Goal: Task Accomplishment & Management: Manage account settings

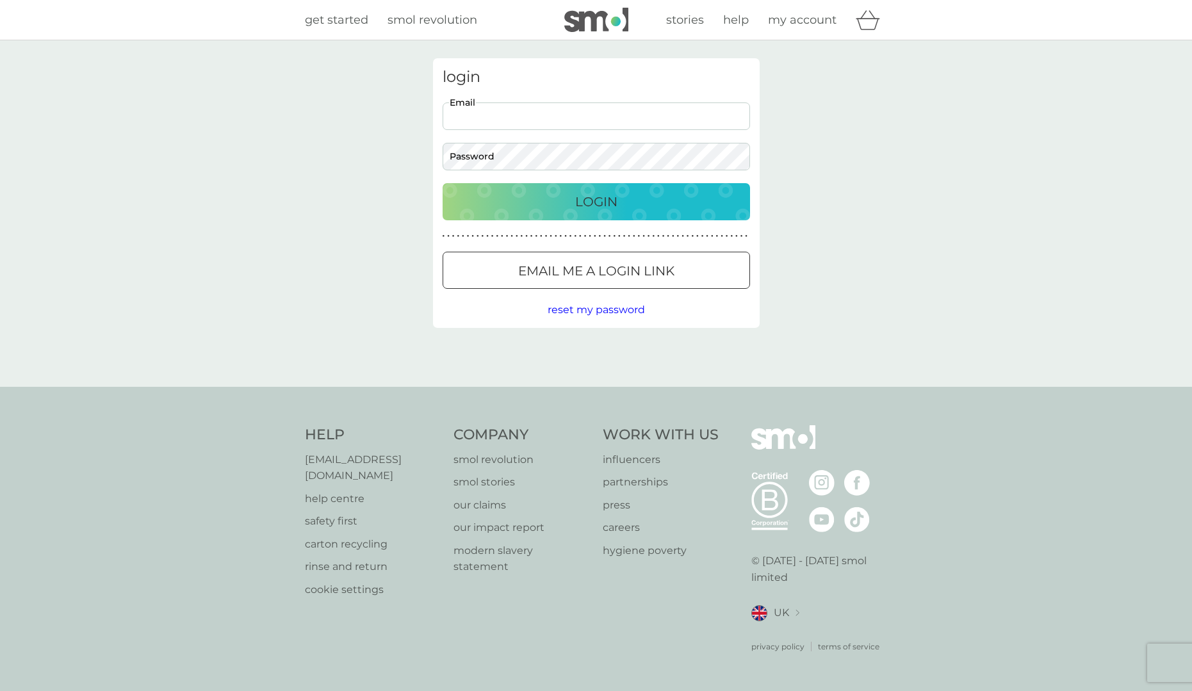
type input "davidiguk@yahoo.co.uk"
click at [595, 201] on button "Login" at bounding box center [595, 201] width 307 height 37
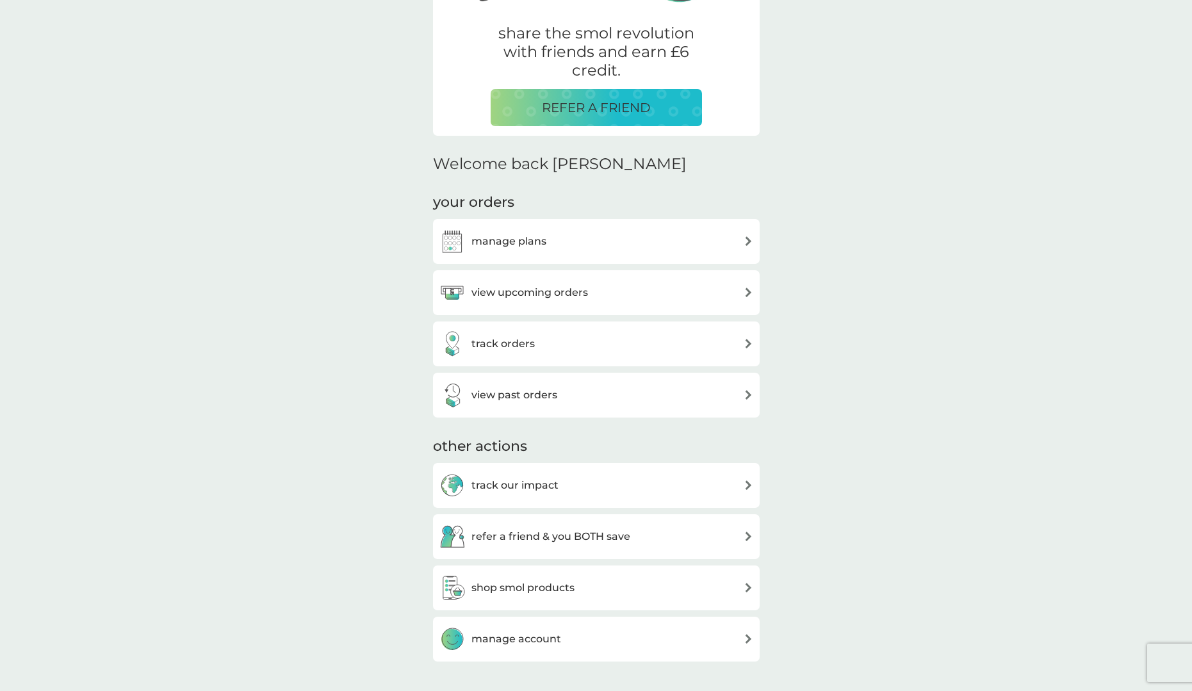
scroll to position [241, 0]
click at [748, 289] on img at bounding box center [748, 292] width 10 height 10
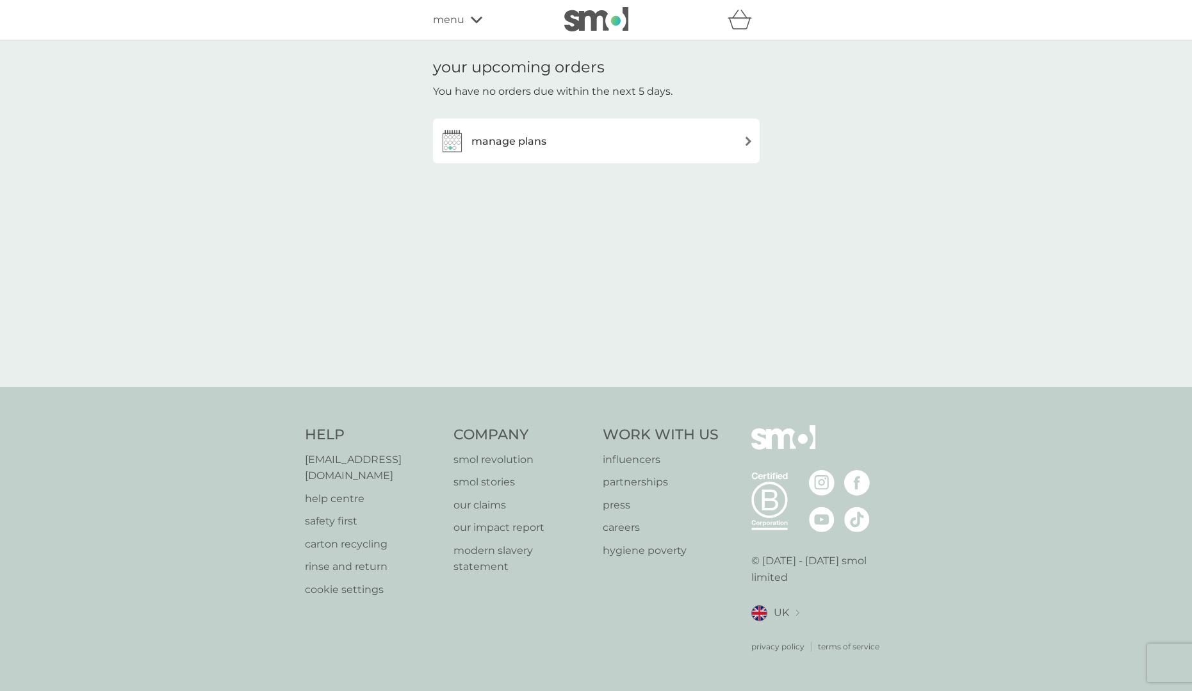
click at [748, 140] on img at bounding box center [748, 141] width 10 height 10
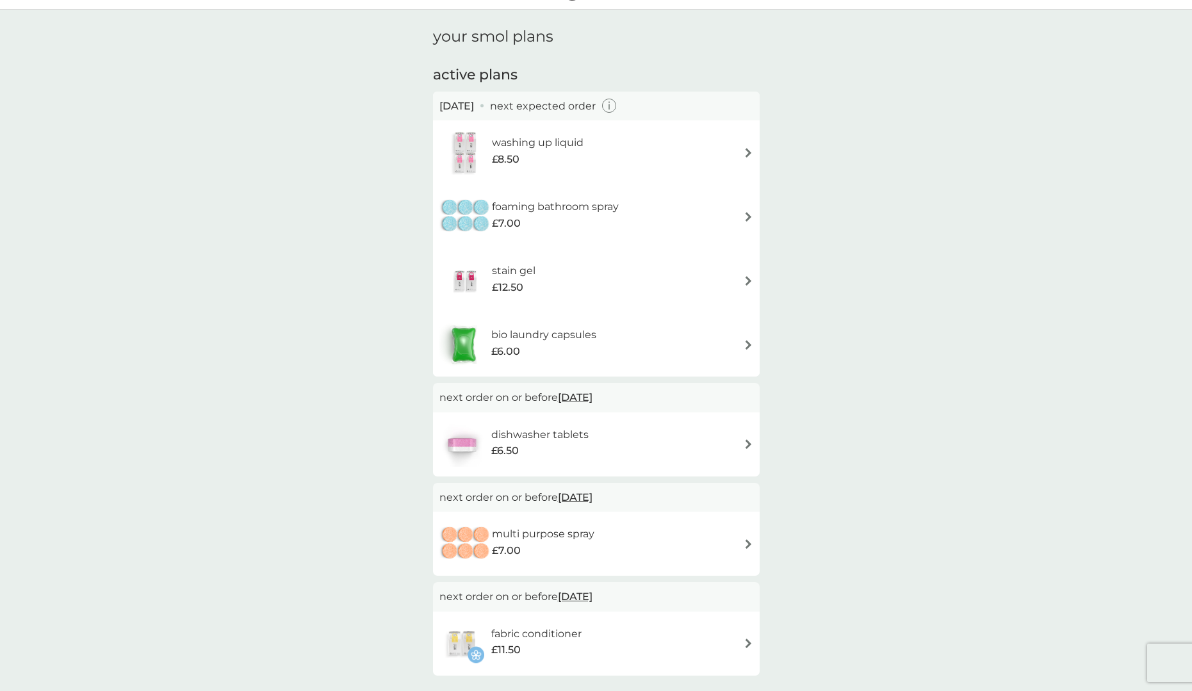
scroll to position [28, 0]
click at [748, 346] on img at bounding box center [748, 348] width 10 height 10
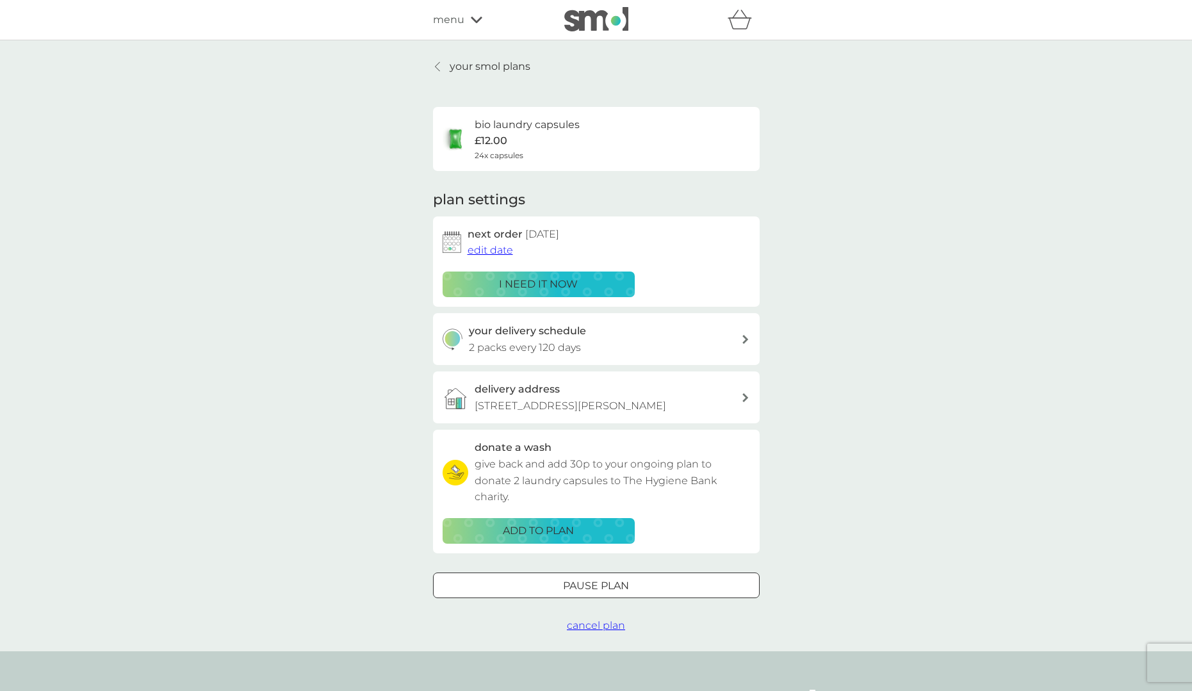
click at [464, 65] on p "your smol plans" at bounding box center [490, 66] width 81 height 17
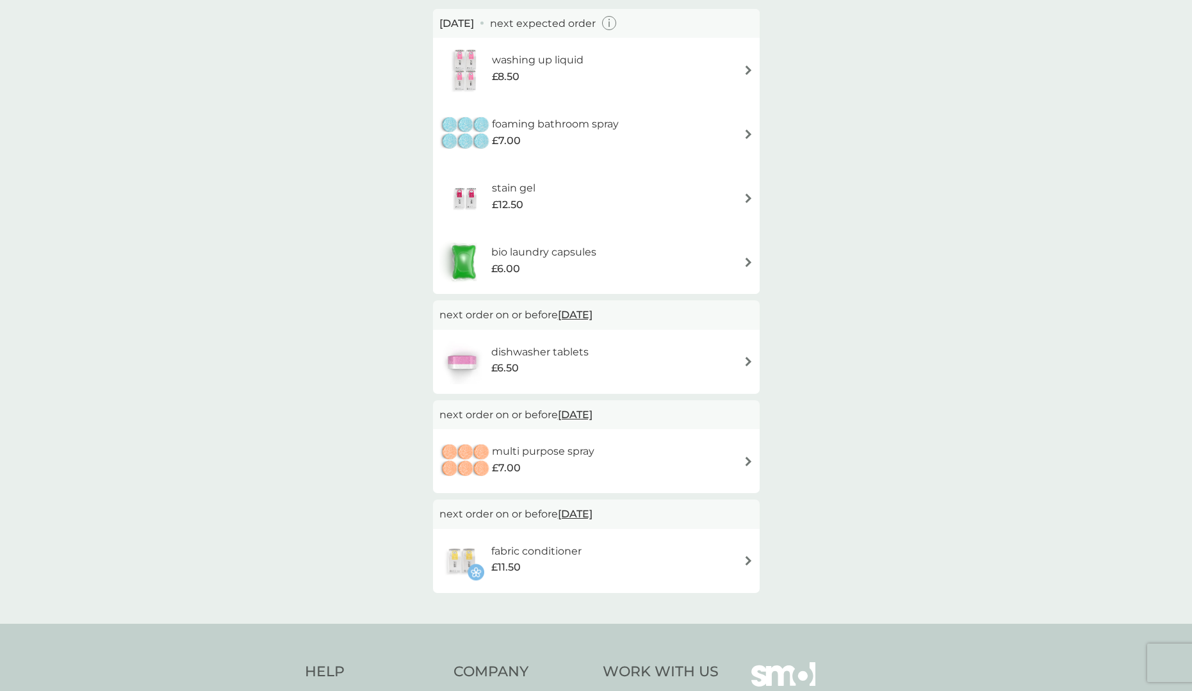
scroll to position [109, 0]
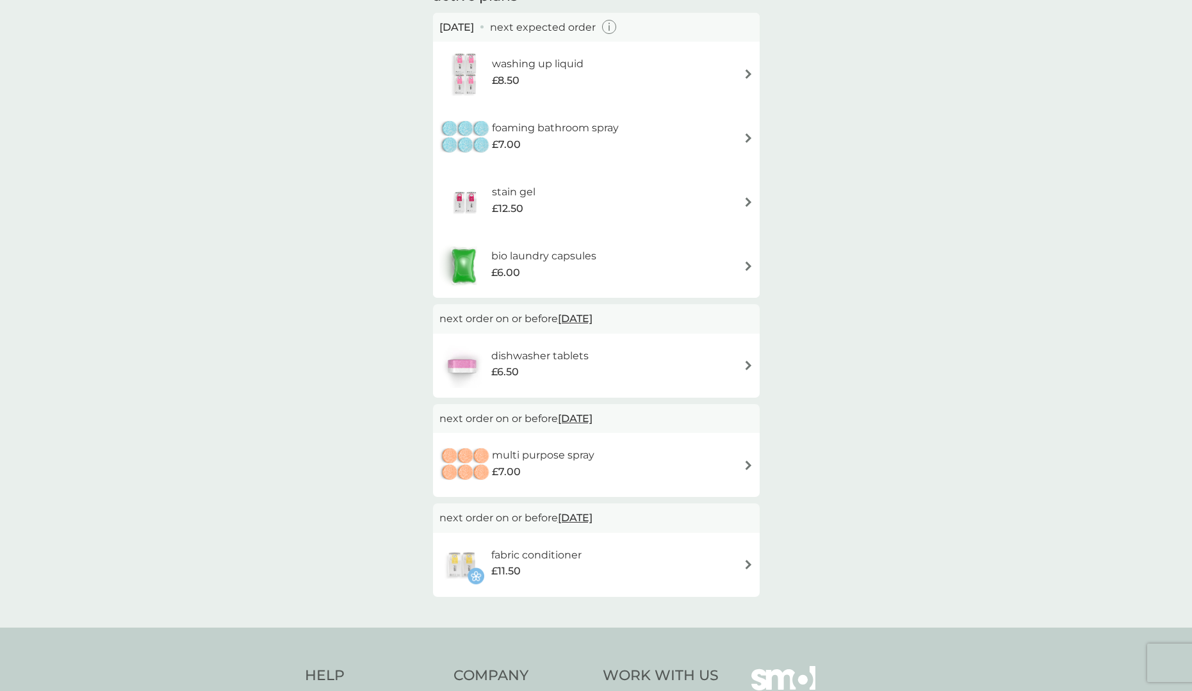
click at [749, 362] on img at bounding box center [748, 365] width 10 height 10
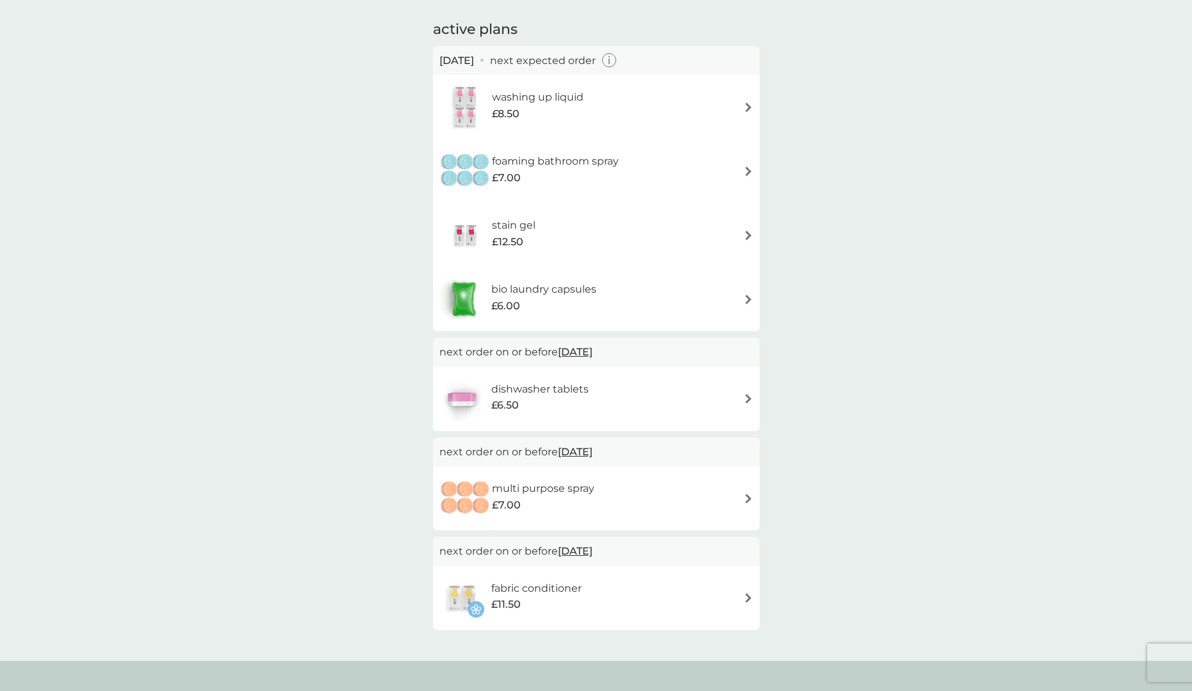
scroll to position [75, 0]
click at [748, 301] on img at bounding box center [748, 301] width 10 height 10
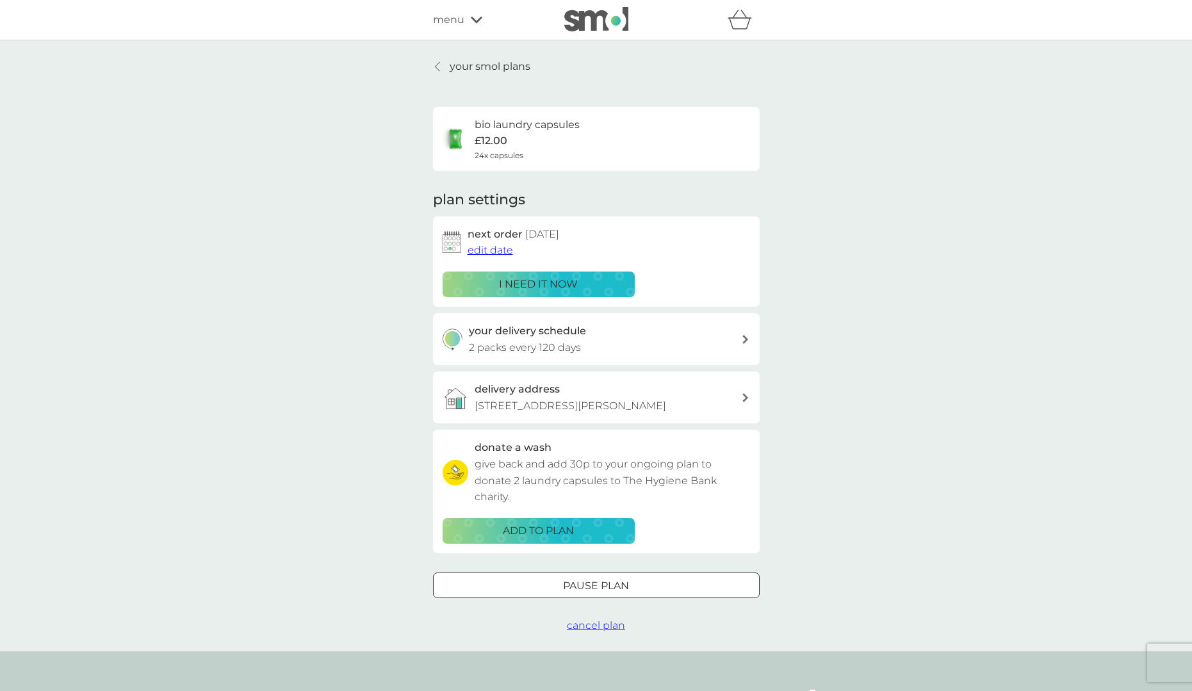
click at [555, 280] on p "i need it now" at bounding box center [538, 284] width 79 height 17
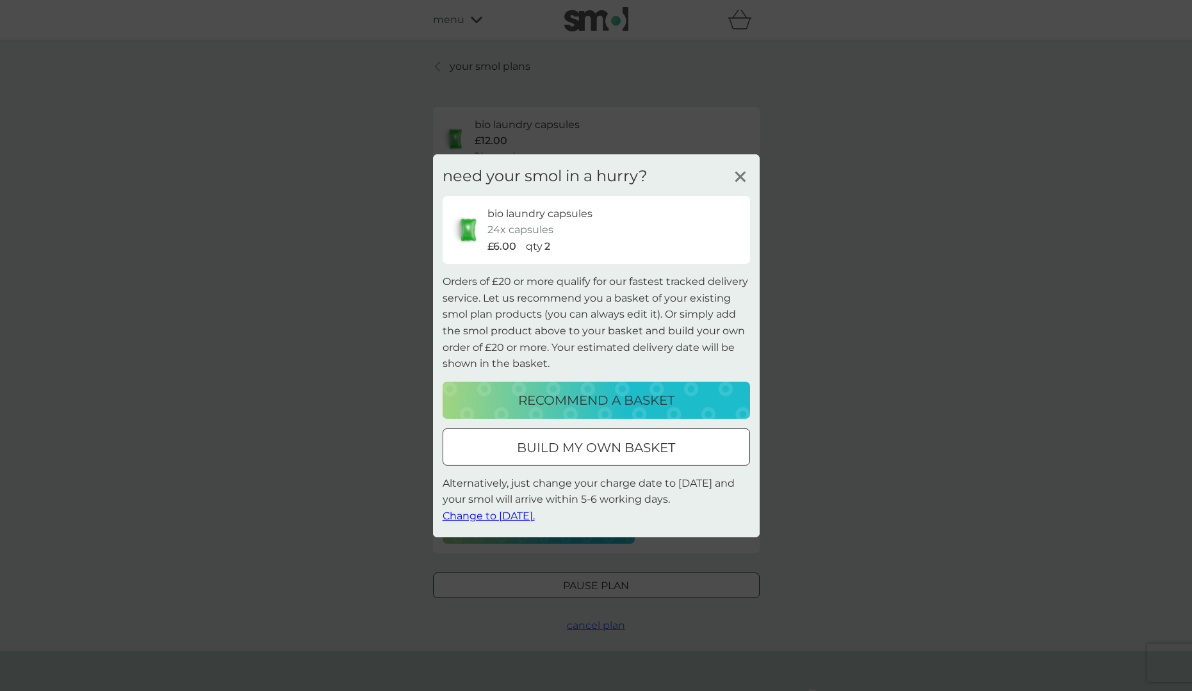
click at [608, 451] on div at bounding box center [596, 447] width 46 height 13
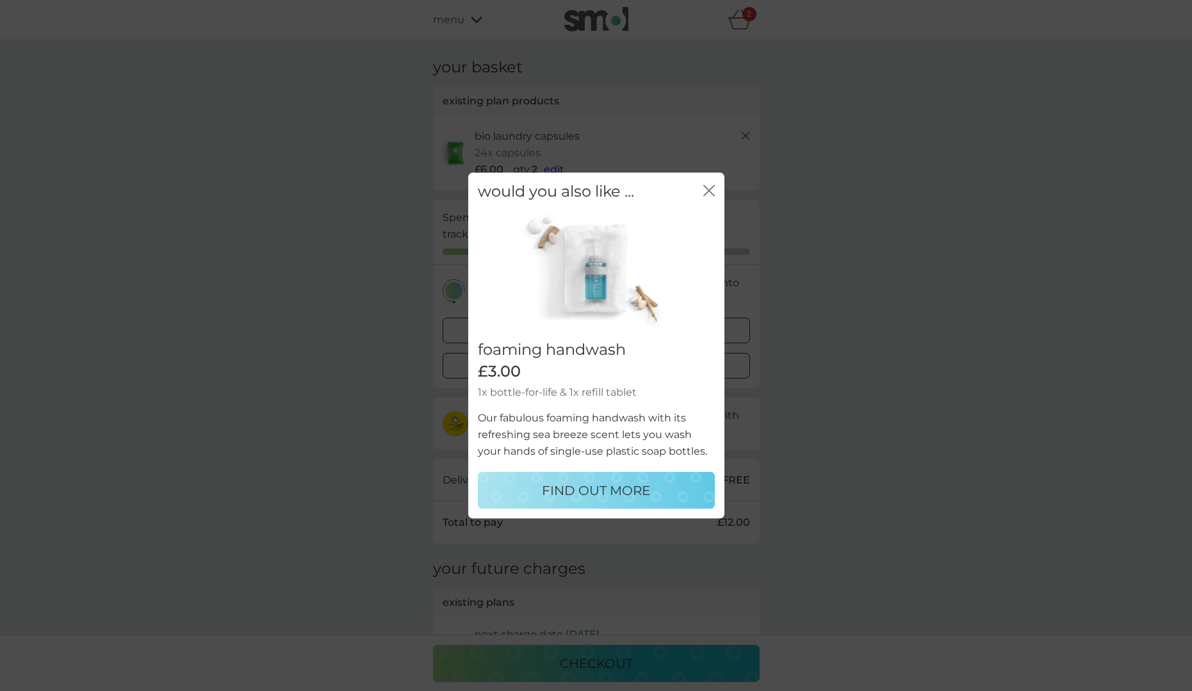
click at [710, 191] on icon "close" at bounding box center [709, 190] width 12 height 12
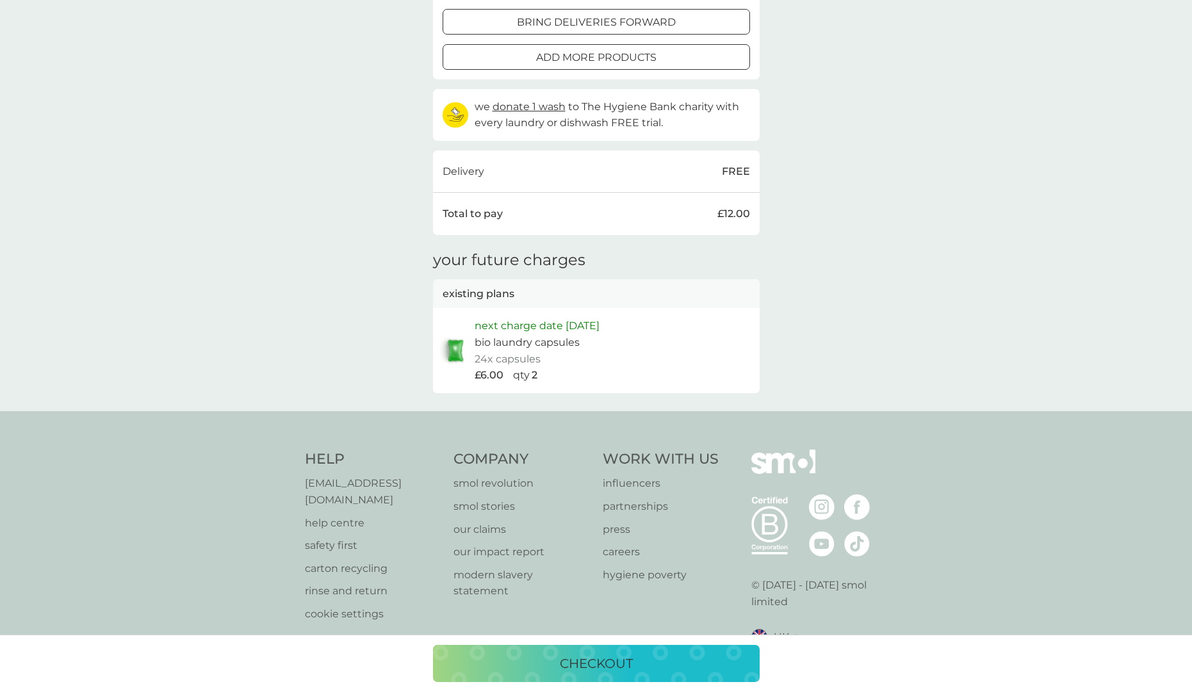
scroll to position [308, 0]
click at [590, 665] on p "checkout" at bounding box center [596, 663] width 73 height 20
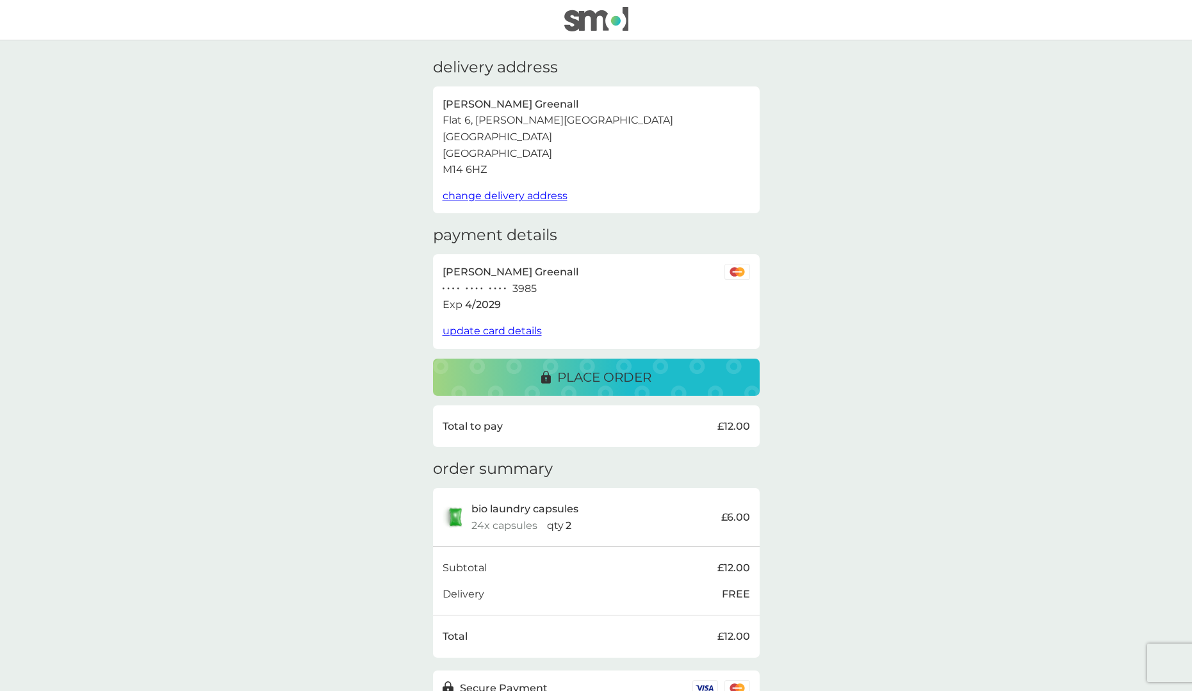
click at [586, 368] on p "place order" at bounding box center [604, 377] width 94 height 20
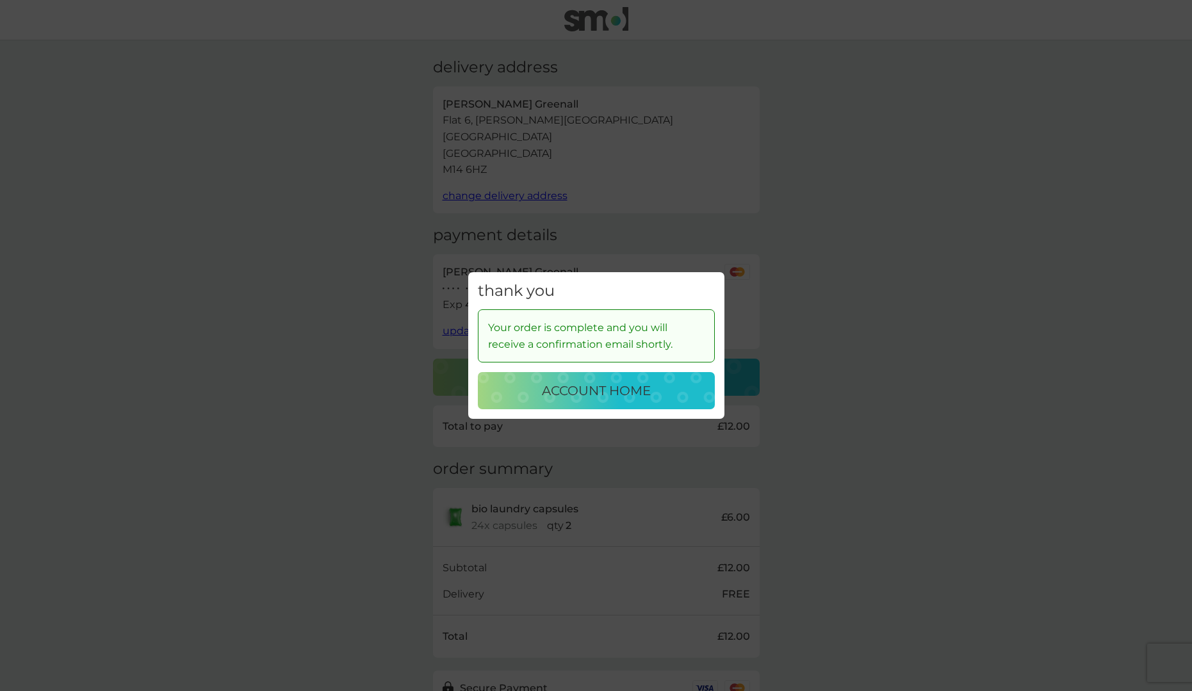
click at [583, 382] on p "account home" at bounding box center [596, 390] width 109 height 20
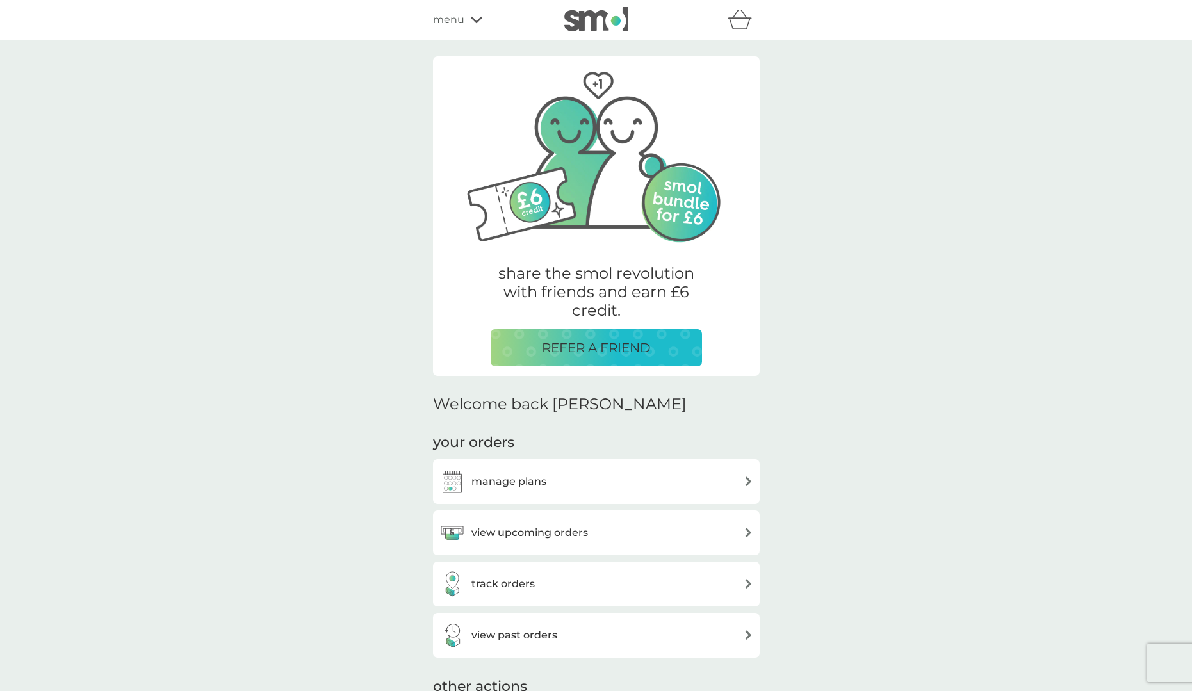
click at [744, 479] on img at bounding box center [748, 481] width 10 height 10
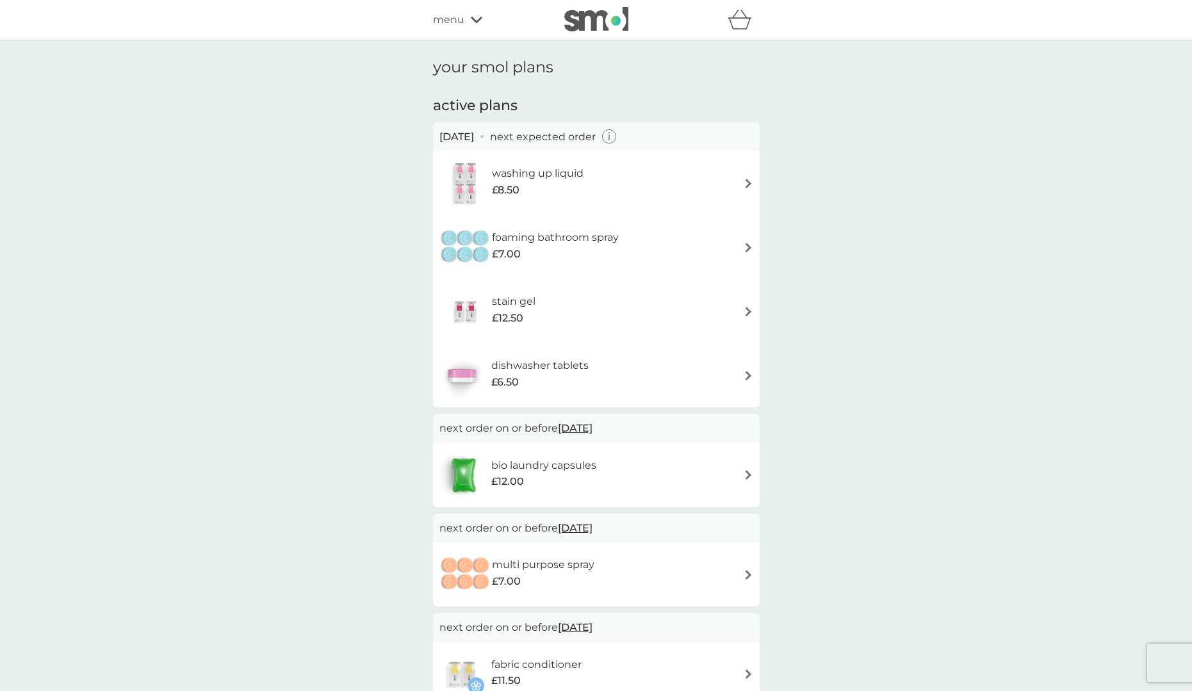
click at [745, 473] on img at bounding box center [748, 475] width 10 height 10
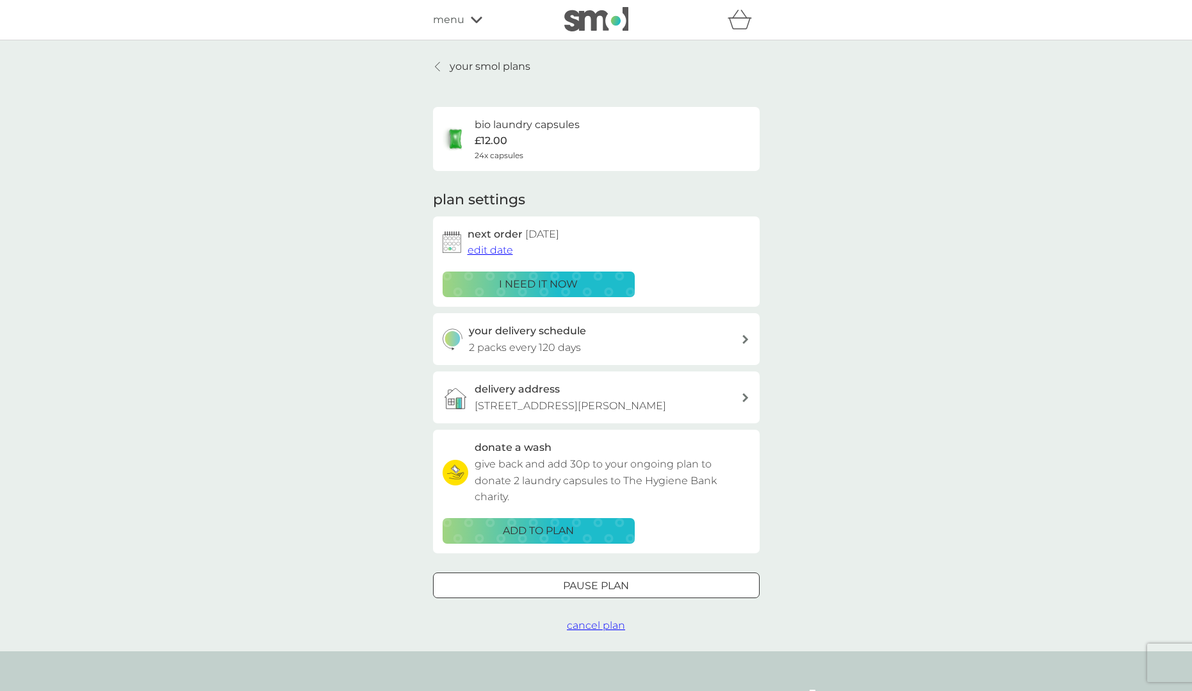
click at [490, 249] on span "edit date" at bounding box center [489, 250] width 45 height 12
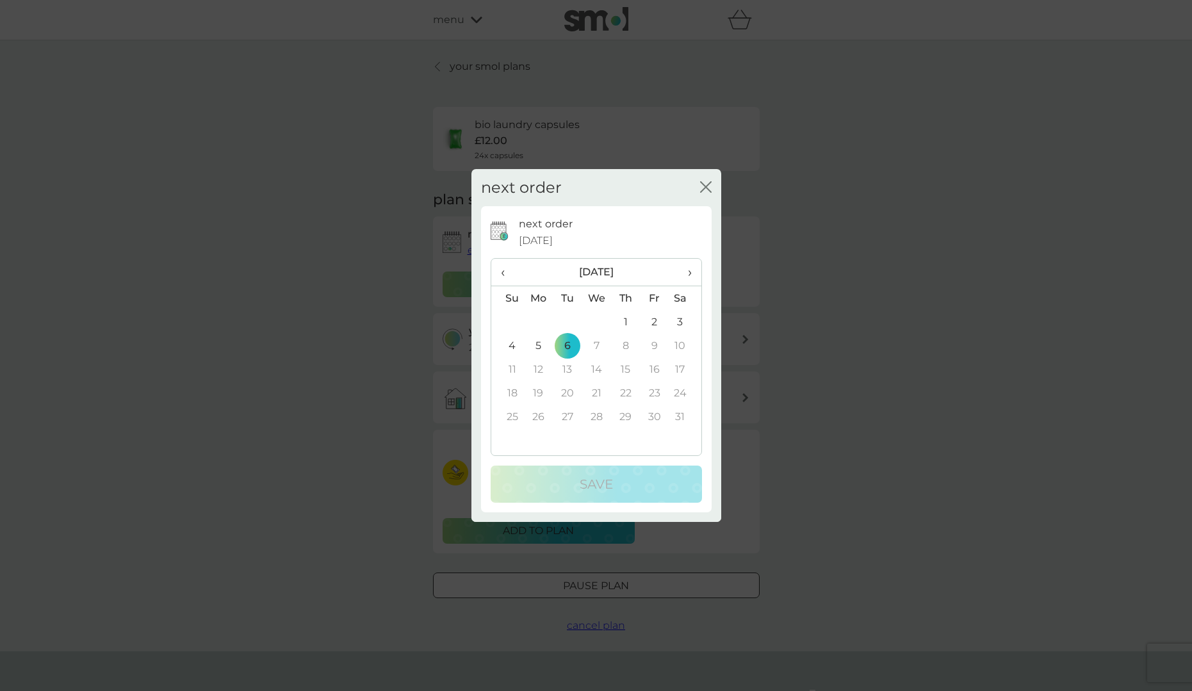
click at [505, 270] on span "‹" at bounding box center [507, 272] width 13 height 27
click at [539, 319] on td "1" at bounding box center [538, 322] width 29 height 24
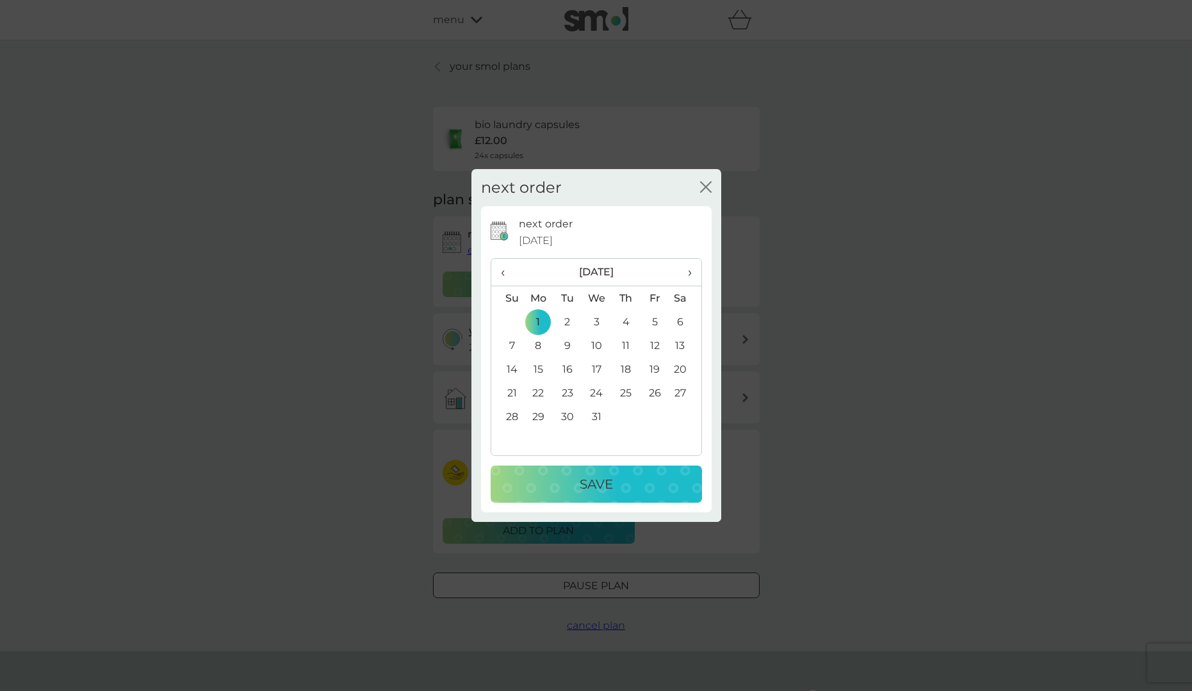
click at [603, 483] on p "Save" at bounding box center [595, 484] width 33 height 20
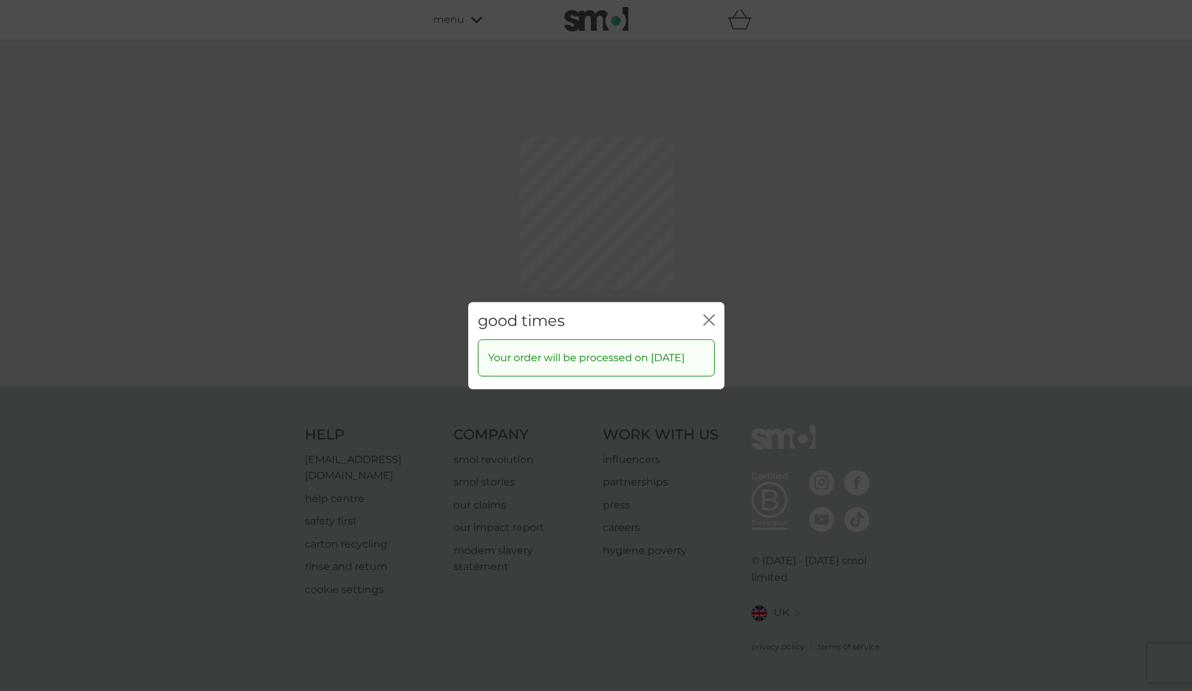
click at [708, 314] on icon "close" at bounding box center [709, 320] width 12 height 12
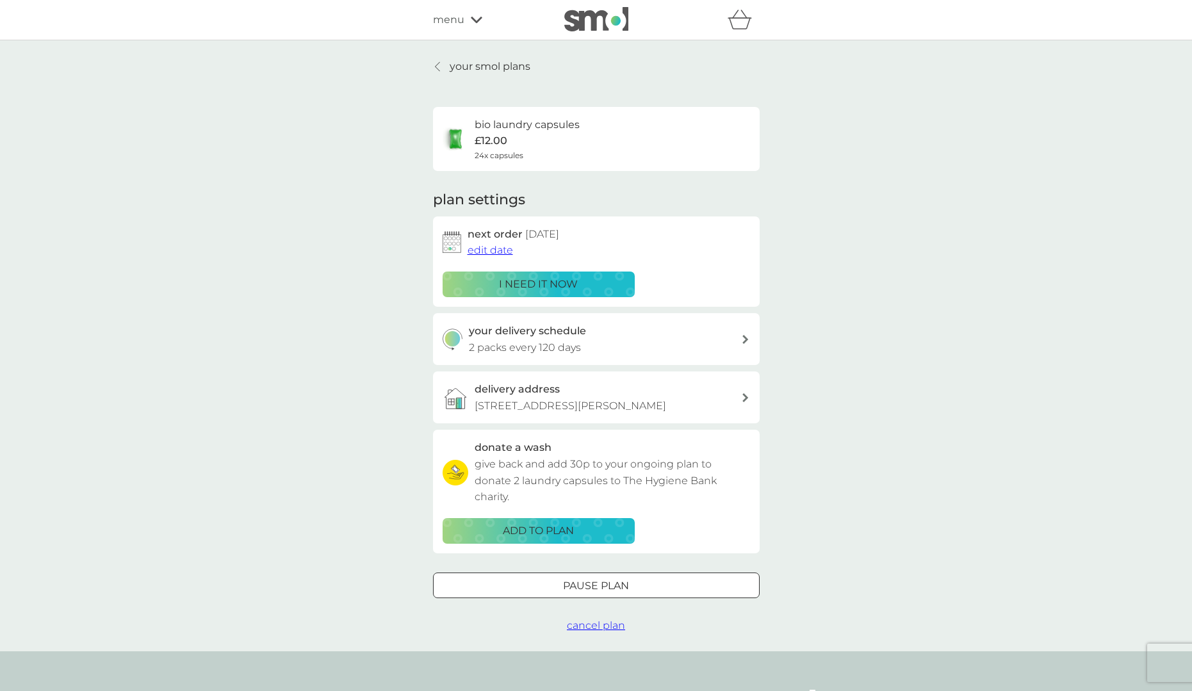
click at [467, 68] on p "your smol plans" at bounding box center [490, 66] width 81 height 17
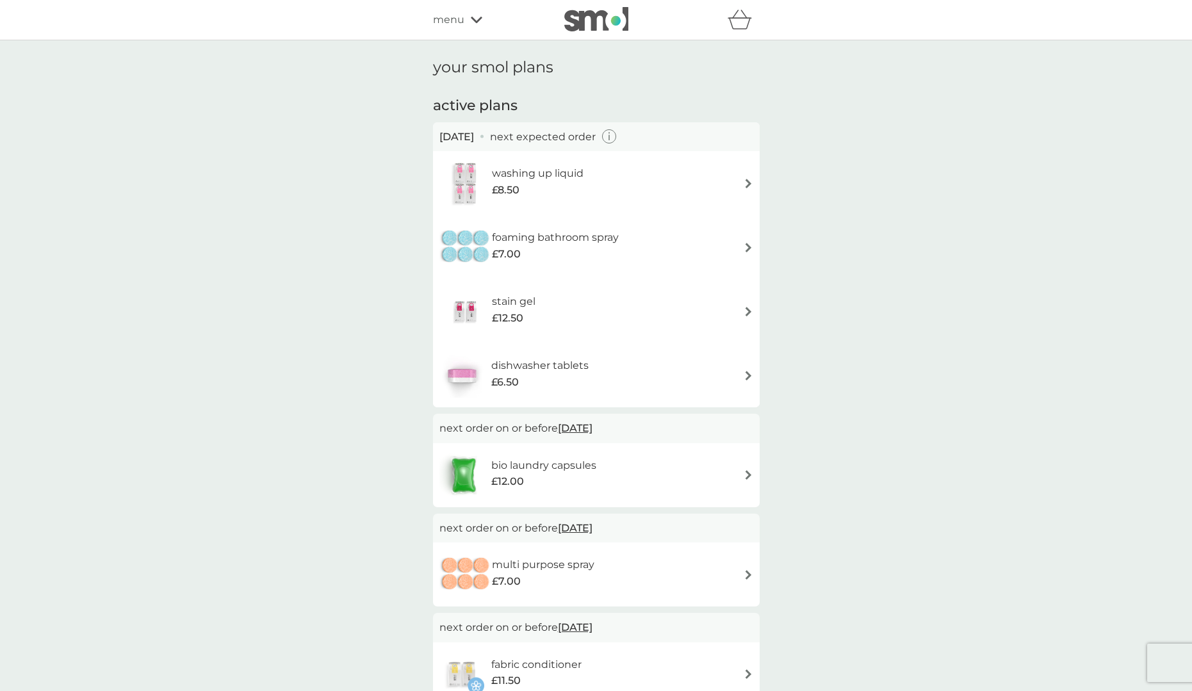
click at [748, 245] on img at bounding box center [748, 248] width 10 height 10
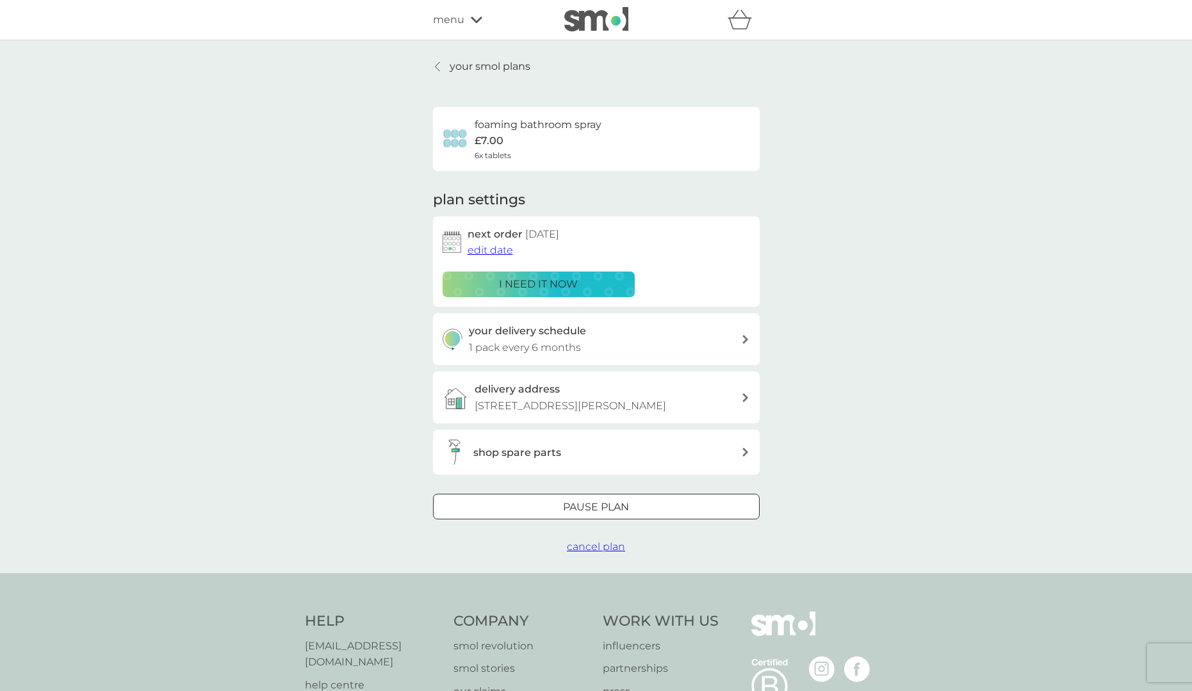
click at [501, 248] on span "edit date" at bounding box center [489, 250] width 45 height 12
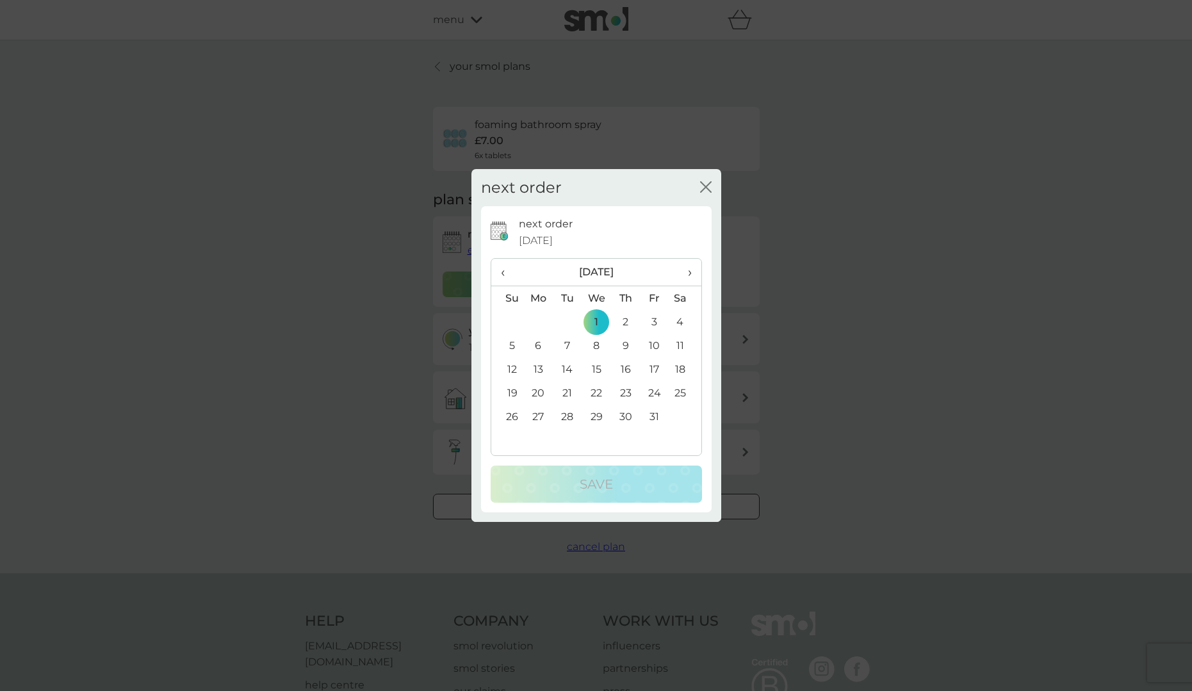
click at [686, 273] on span "›" at bounding box center [684, 272] width 13 height 27
click at [540, 319] on td "1" at bounding box center [538, 322] width 29 height 24
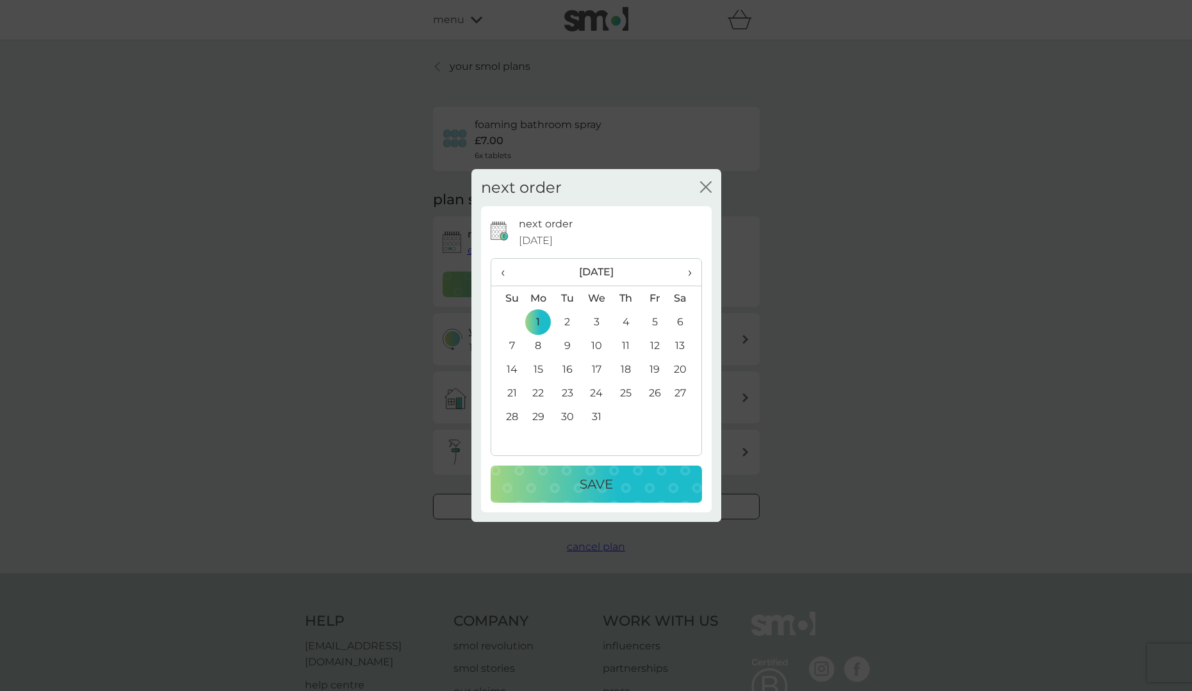
drag, startPoint x: 616, startPoint y: 484, endPoint x: 626, endPoint y: 482, distance: 9.9
click at [616, 483] on div "Save" at bounding box center [596, 484] width 186 height 20
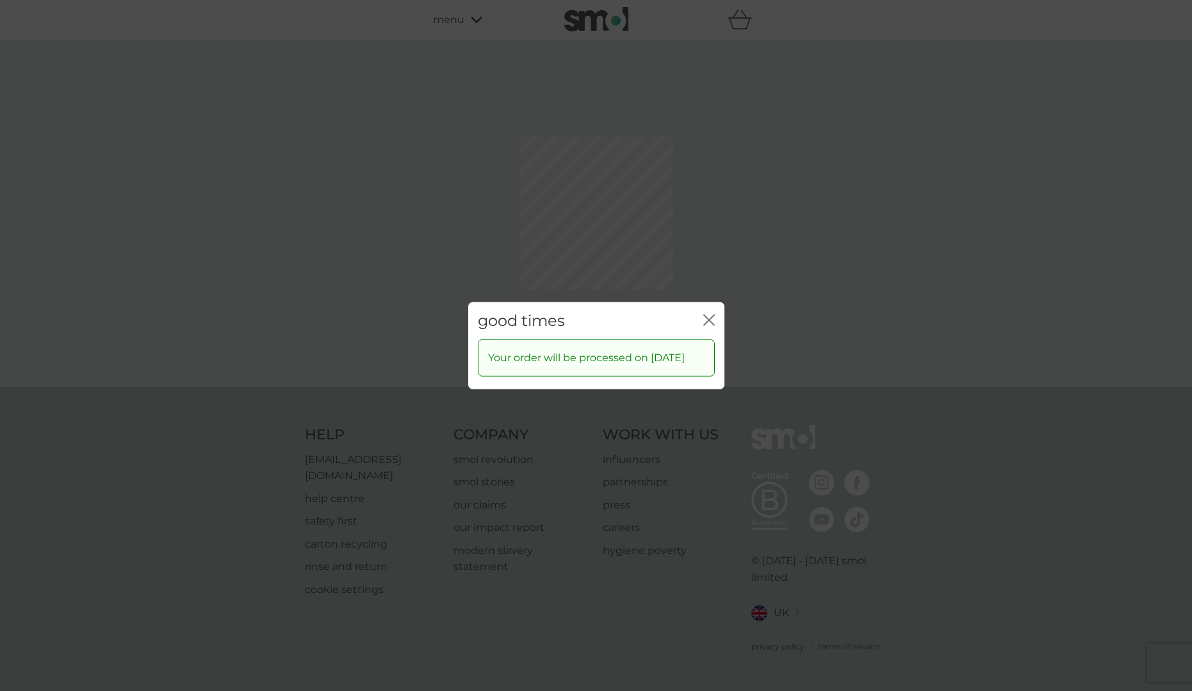
click at [708, 314] on icon "close" at bounding box center [706, 319] width 5 height 10
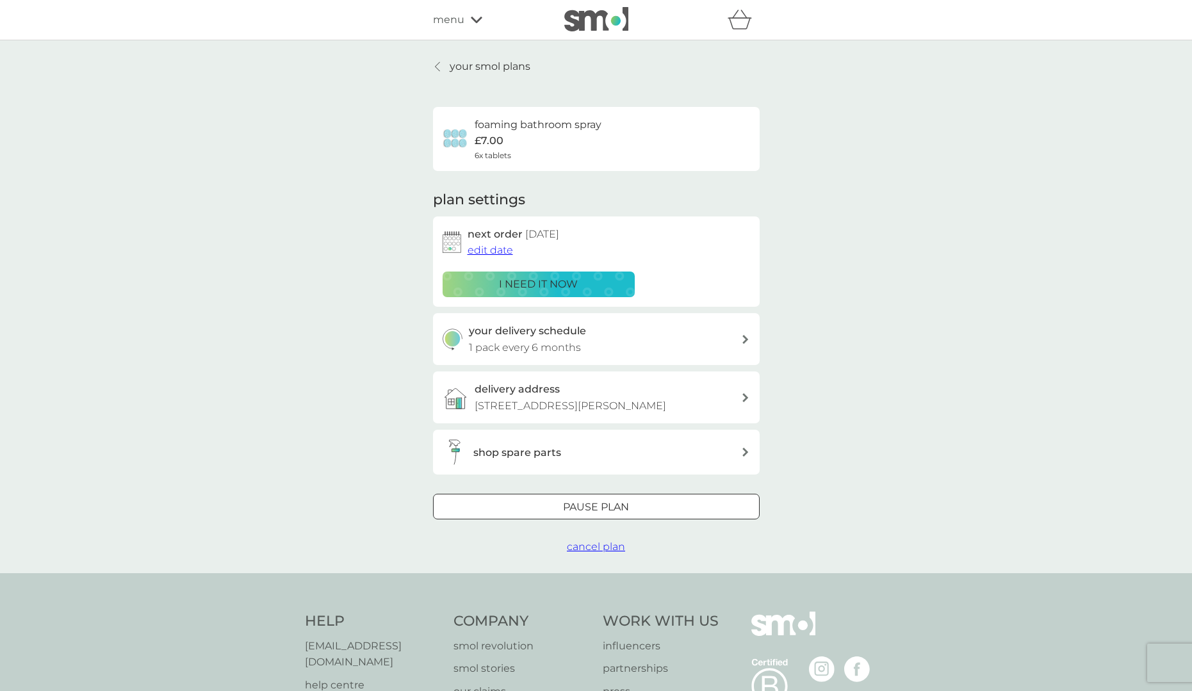
click at [483, 63] on p "your smol plans" at bounding box center [490, 66] width 81 height 17
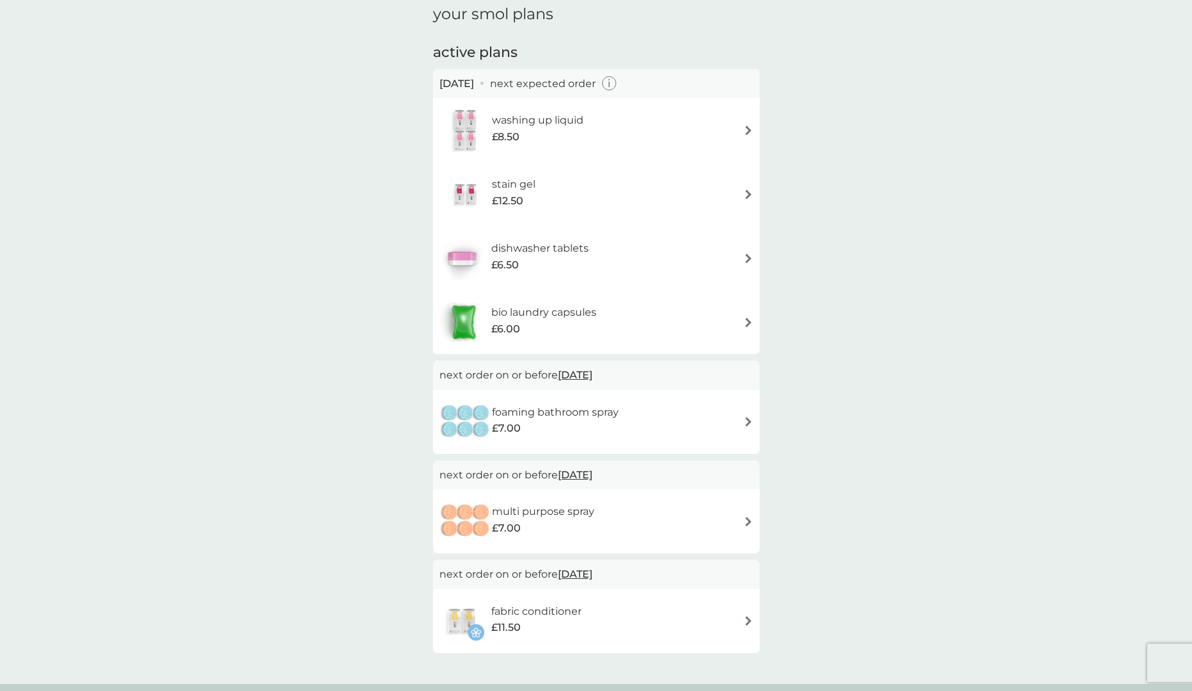
scroll to position [56, 0]
click at [744, 316] on img at bounding box center [748, 320] width 10 height 10
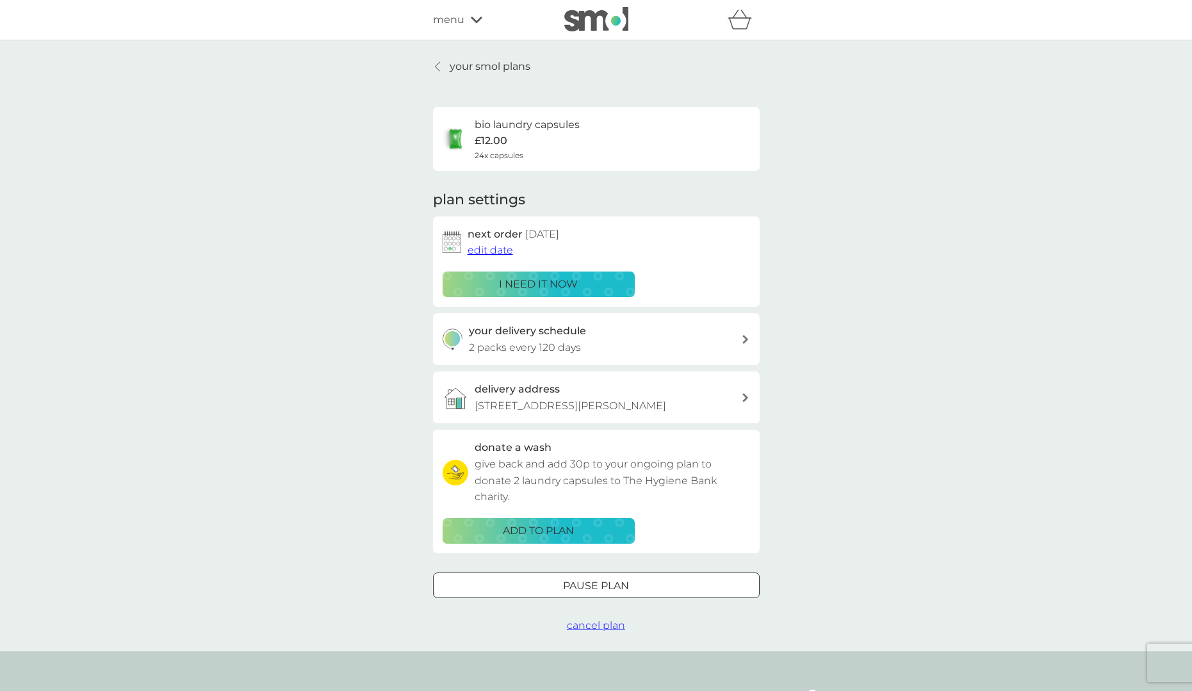
click at [487, 67] on p "your smol plans" at bounding box center [490, 66] width 81 height 17
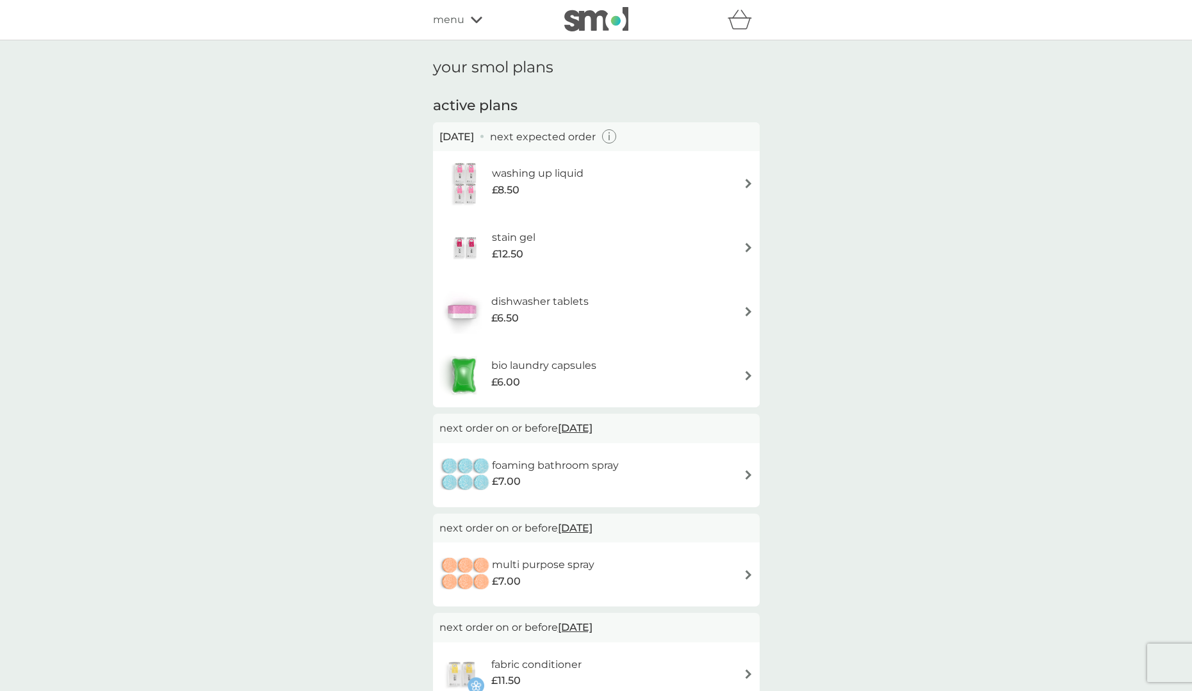
click at [745, 181] on img at bounding box center [748, 184] width 10 height 10
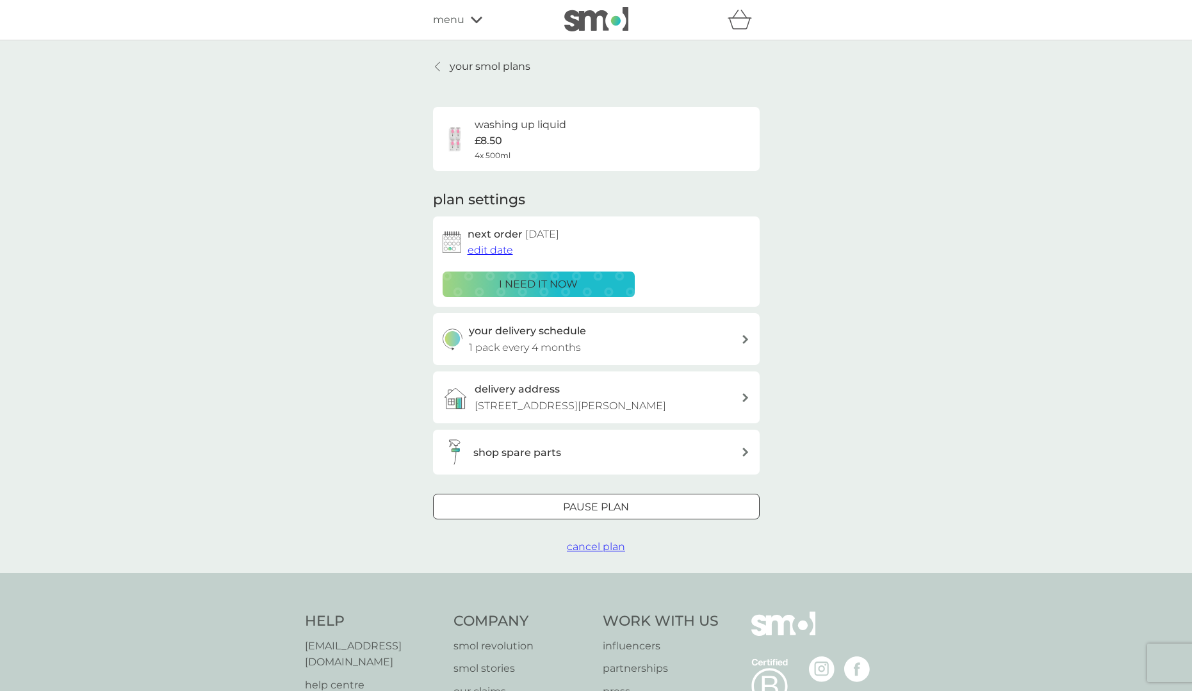
click at [487, 63] on p "your smol plans" at bounding box center [490, 66] width 81 height 17
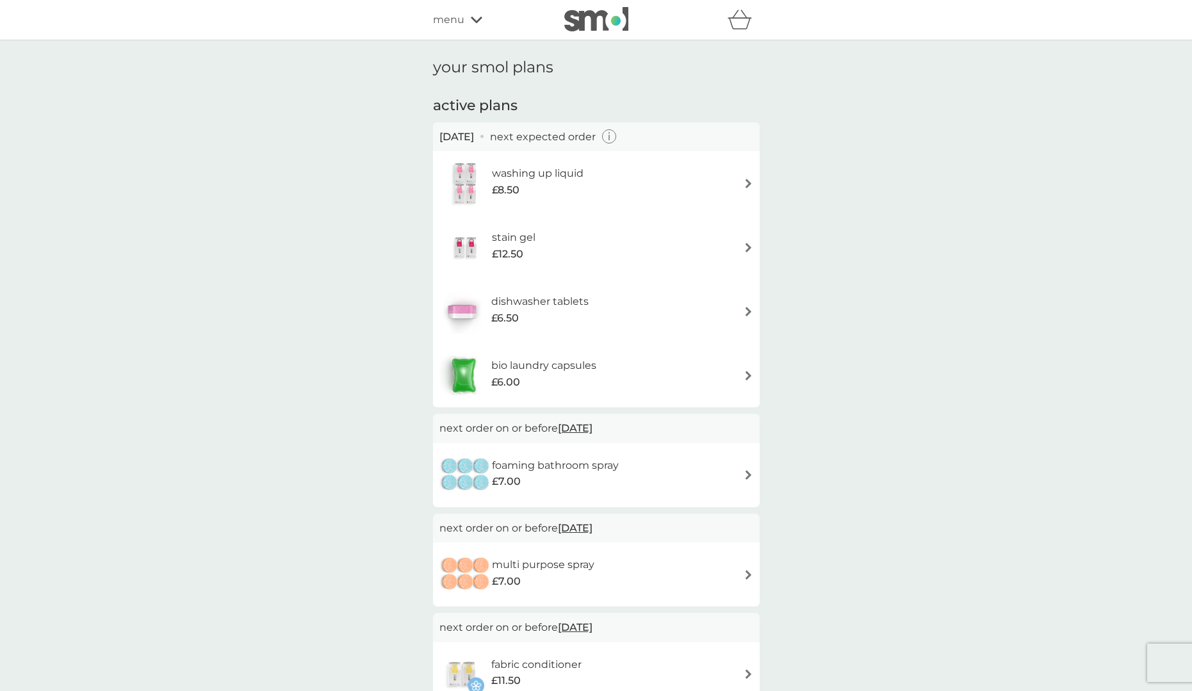
click at [448, 19] on span "menu" at bounding box center [448, 20] width 31 height 17
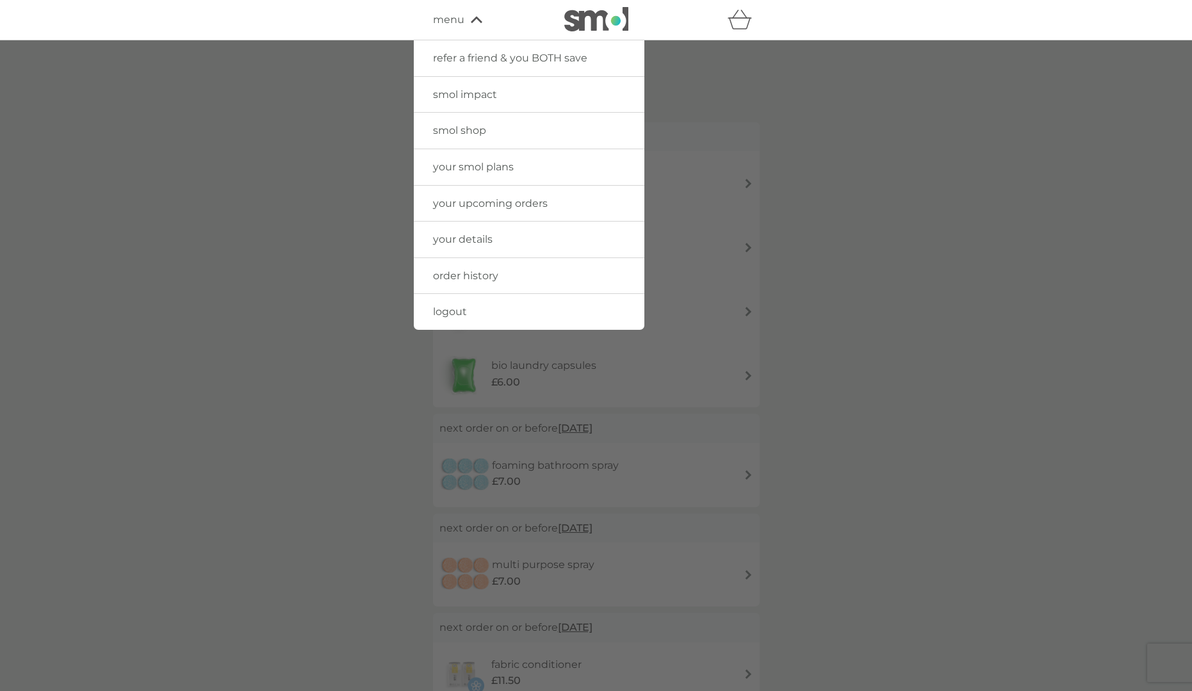
click at [474, 165] on span "your smol plans" at bounding box center [473, 167] width 81 height 12
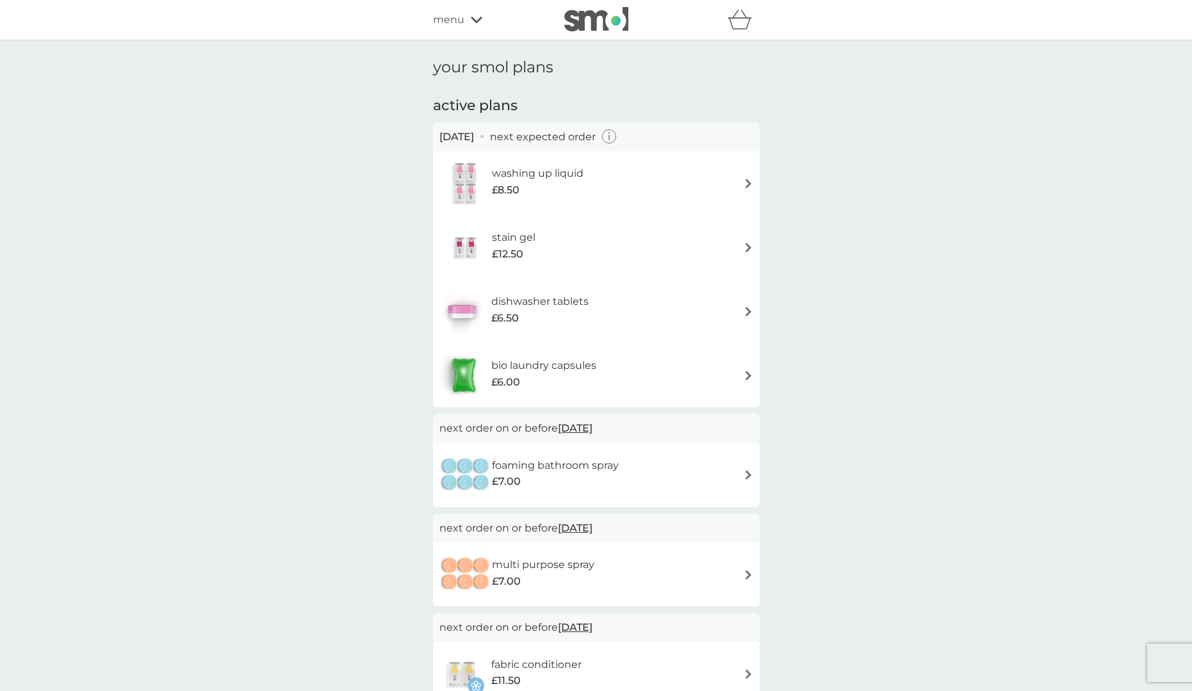
click at [747, 182] on img at bounding box center [748, 184] width 10 height 10
click at [747, 374] on img at bounding box center [748, 376] width 10 height 10
click at [477, 20] on icon at bounding box center [477, 20] width 12 height 6
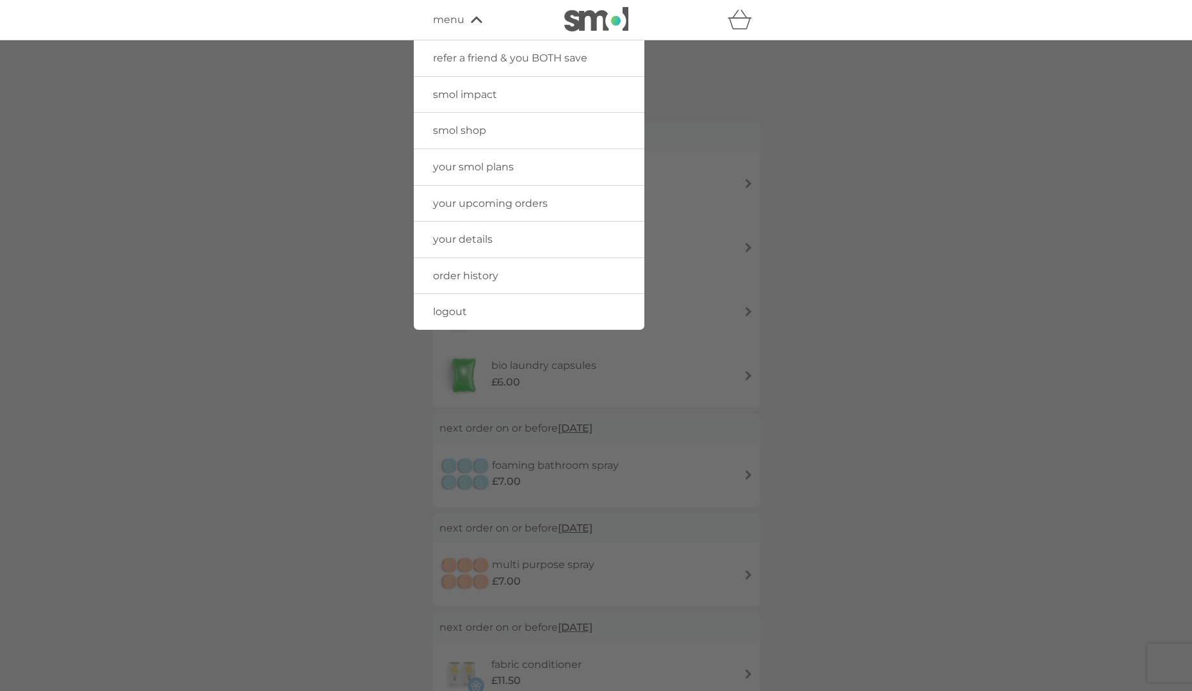
click at [496, 201] on span "your upcoming orders" at bounding box center [490, 203] width 115 height 12
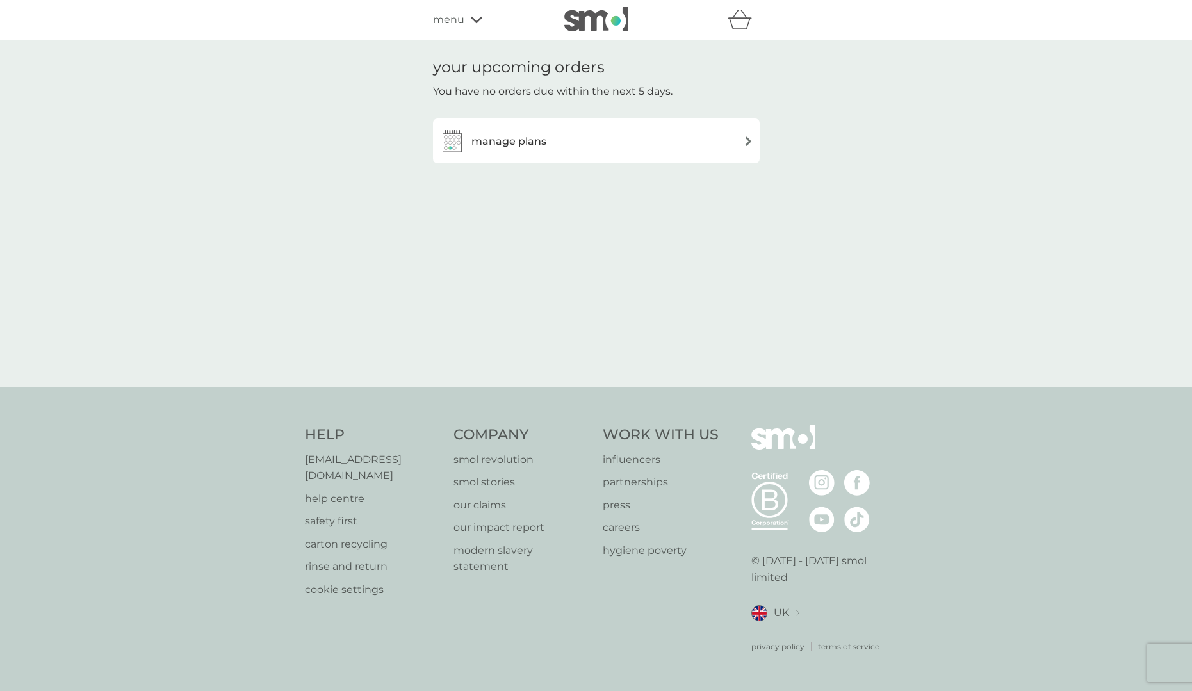
click at [478, 19] on icon at bounding box center [477, 20] width 12 height 6
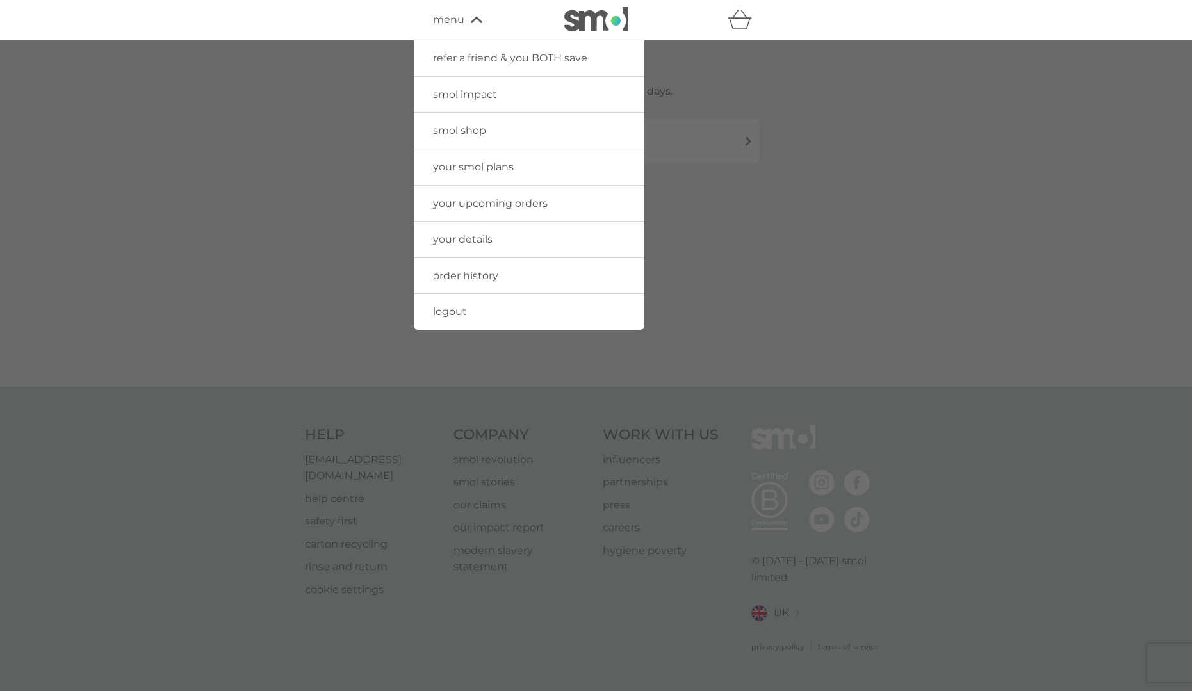
click at [468, 266] on link "order history" at bounding box center [529, 276] width 231 height 36
